Goal: Find specific page/section: Find specific page/section

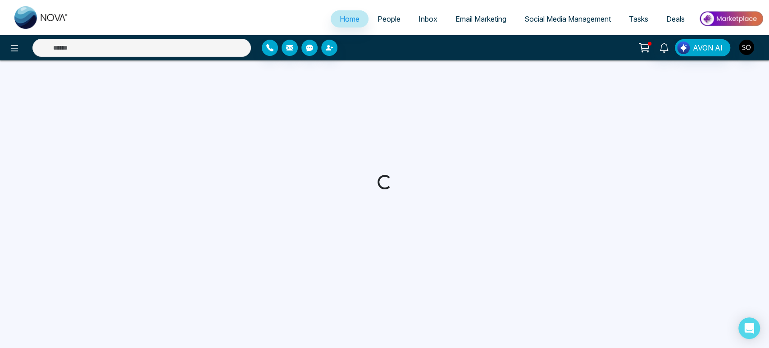
select select "*"
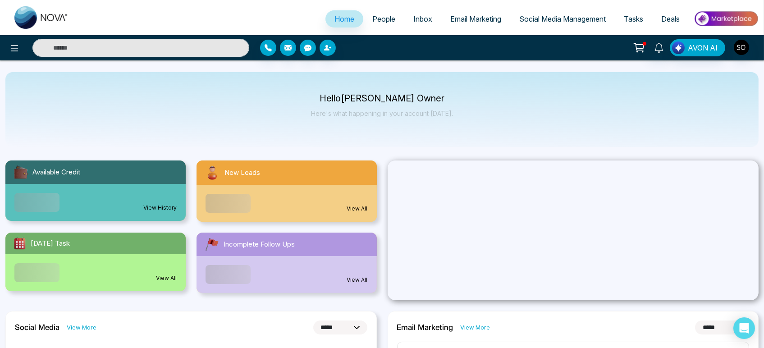
click at [372, 20] on span "People" at bounding box center [383, 18] width 23 height 9
